Goal: Information Seeking & Learning: Learn about a topic

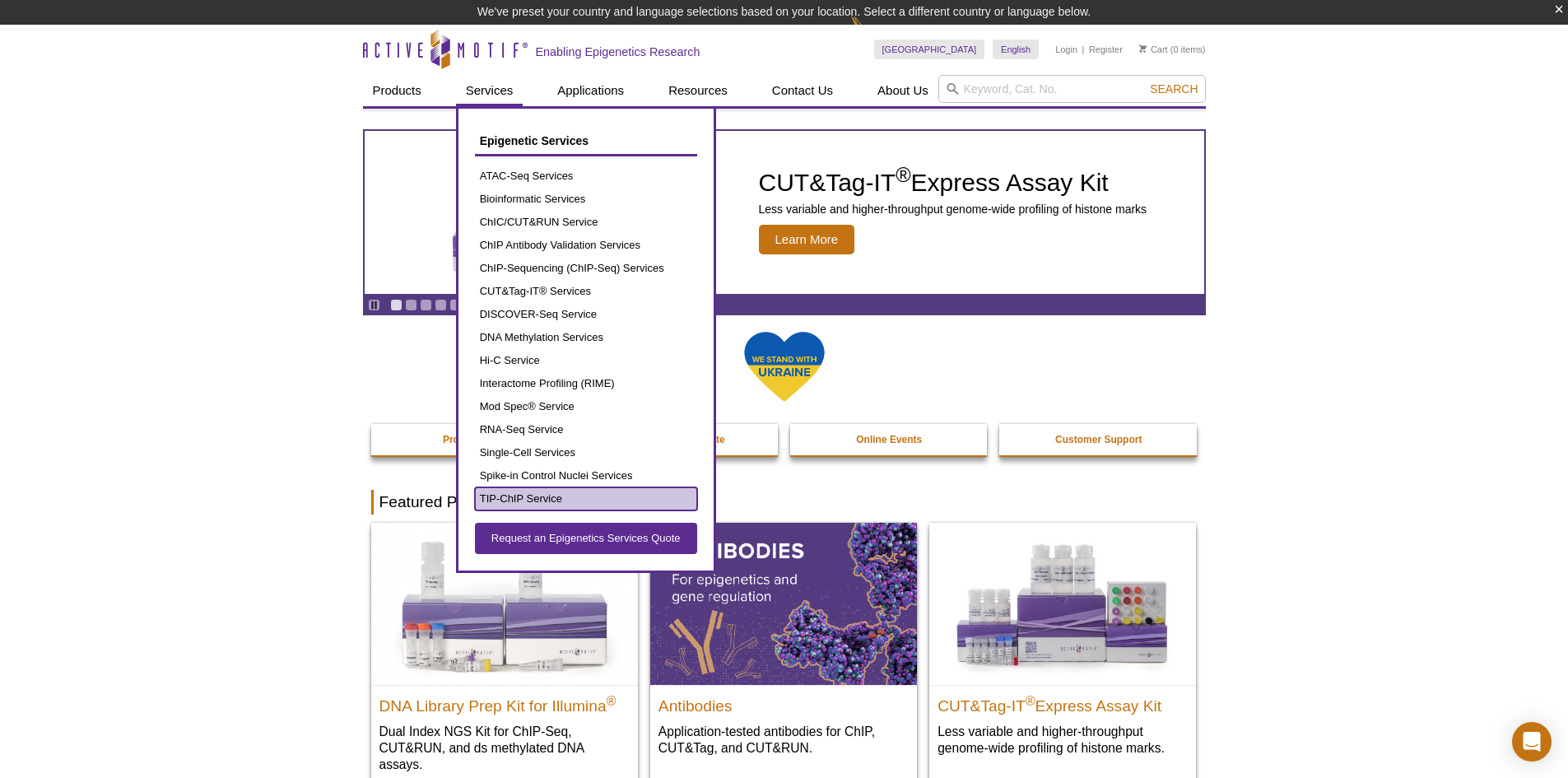
click at [540, 490] on link "TIP-ChIP Service" at bounding box center [585, 499] width 222 height 23
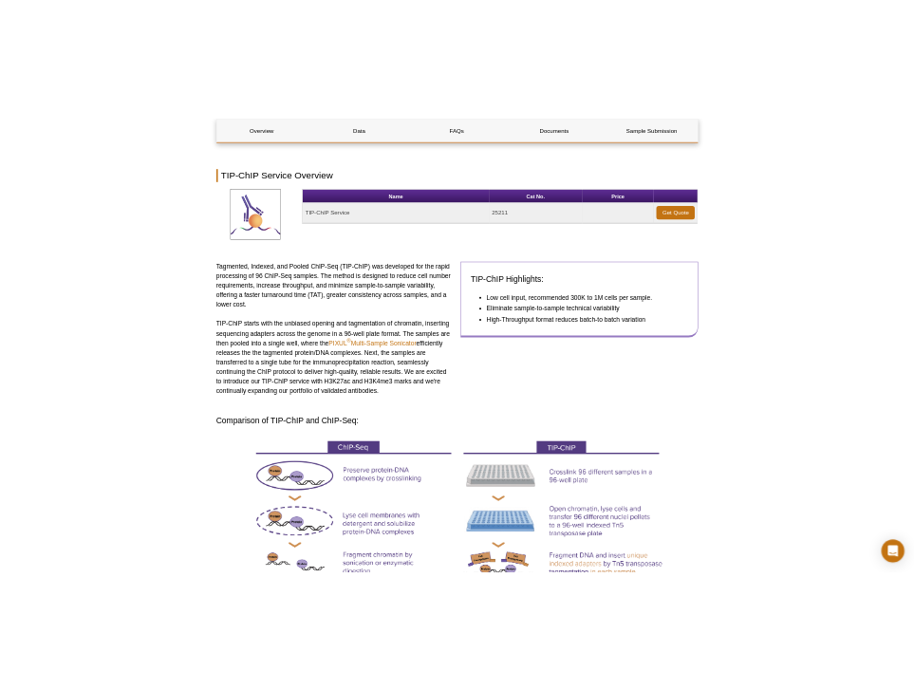
scroll to position [285, 0]
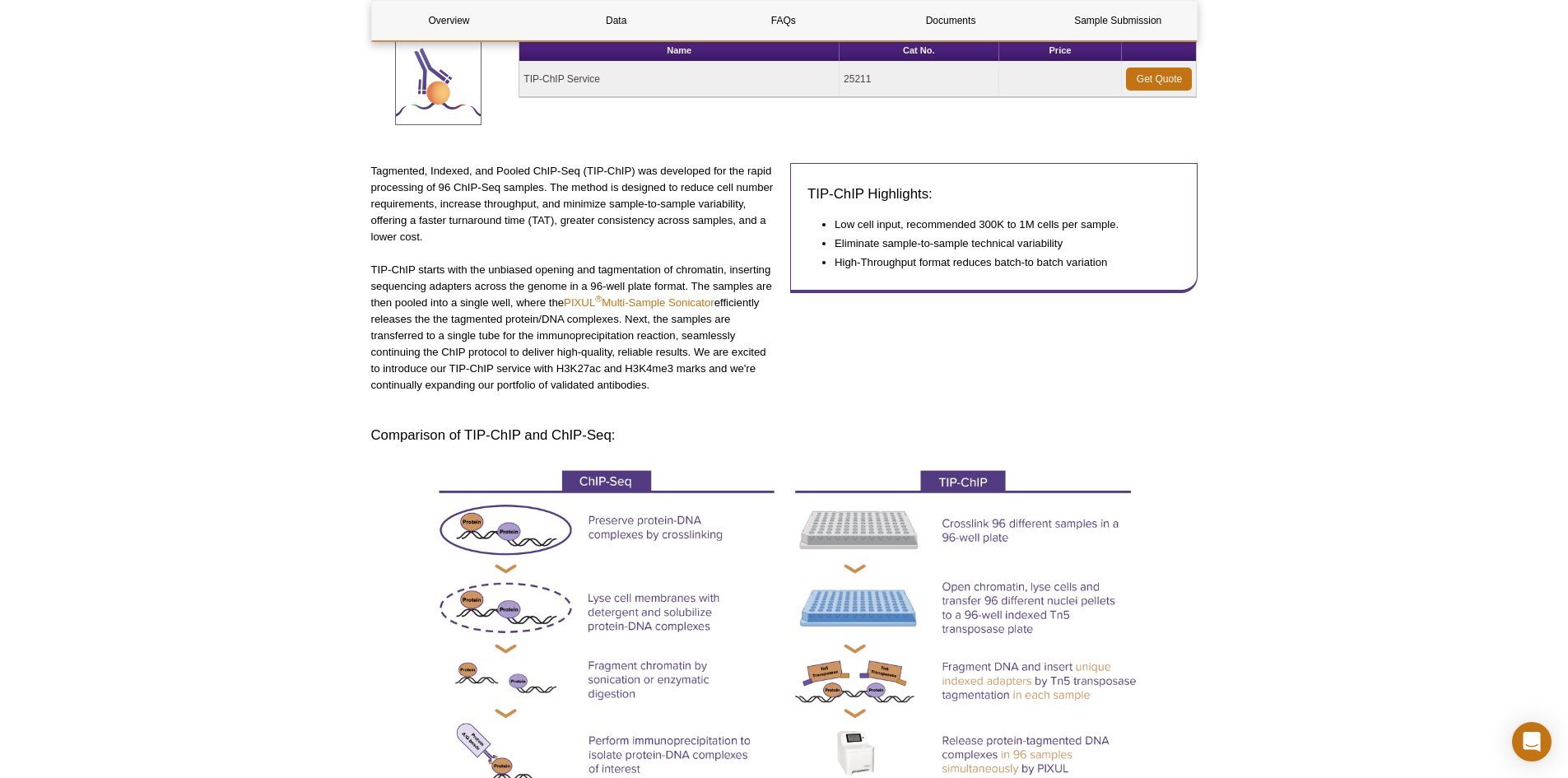
click at [1167, 316] on div "TIP-ChIP Highlights: Low cell input, recommended 300K to 1M cells per sample. E…" at bounding box center [994, 286] width 408 height 247
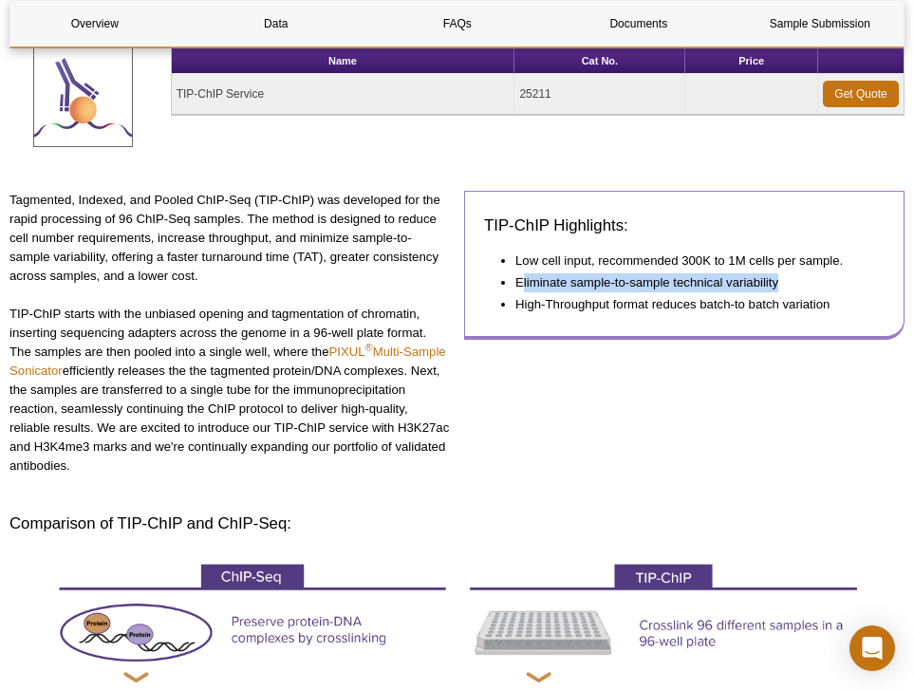
drag, startPoint x: 520, startPoint y: 281, endPoint x: 812, endPoint y: 281, distance: 292.2
click at [812, 281] on li "Eliminate sample-to-sample technical variability" at bounding box center [690, 282] width 350 height 19
click at [760, 282] on li "Eliminate sample-to-sample technical variability" at bounding box center [690, 282] width 350 height 19
click at [792, 282] on li "Eliminate sample-to-sample technical variability" at bounding box center [690, 282] width 350 height 19
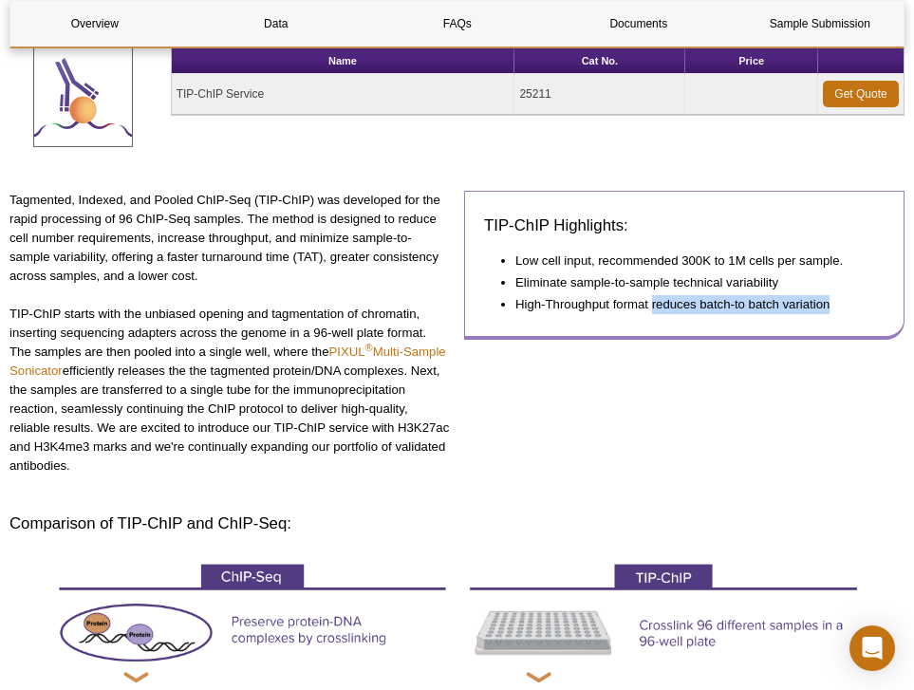
drag, startPoint x: 652, startPoint y: 302, endPoint x: 852, endPoint y: 307, distance: 200.3
click at [852, 307] on li "High-Throughput format reduces batch-to batch variation" at bounding box center [690, 304] width 350 height 19
copy li "reduces batch-to batch variation"
